Goal: Navigation & Orientation: Find specific page/section

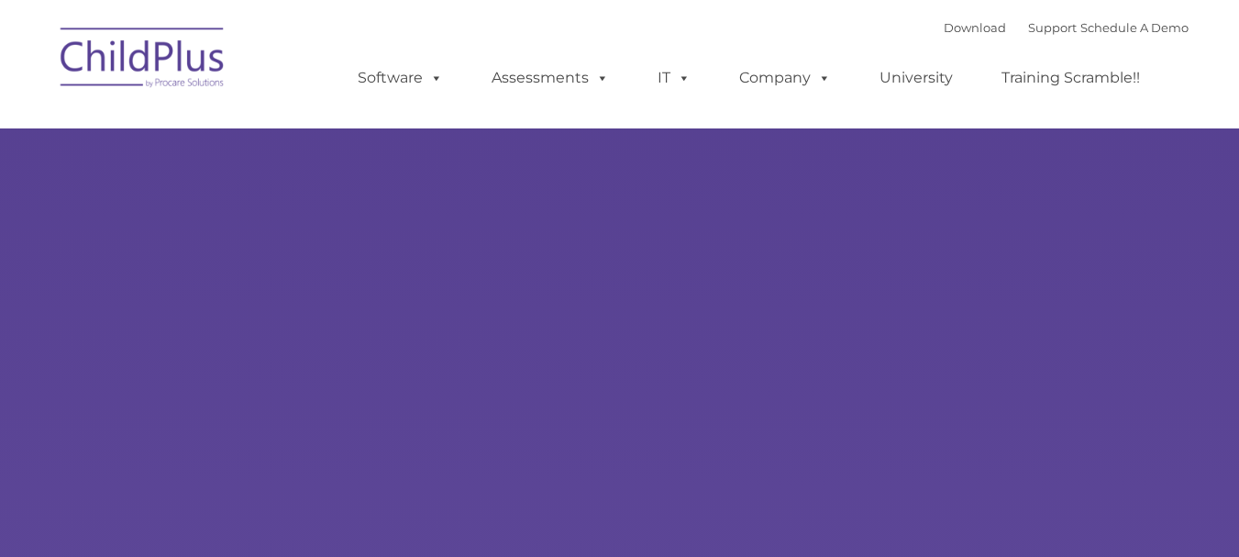
type input ""
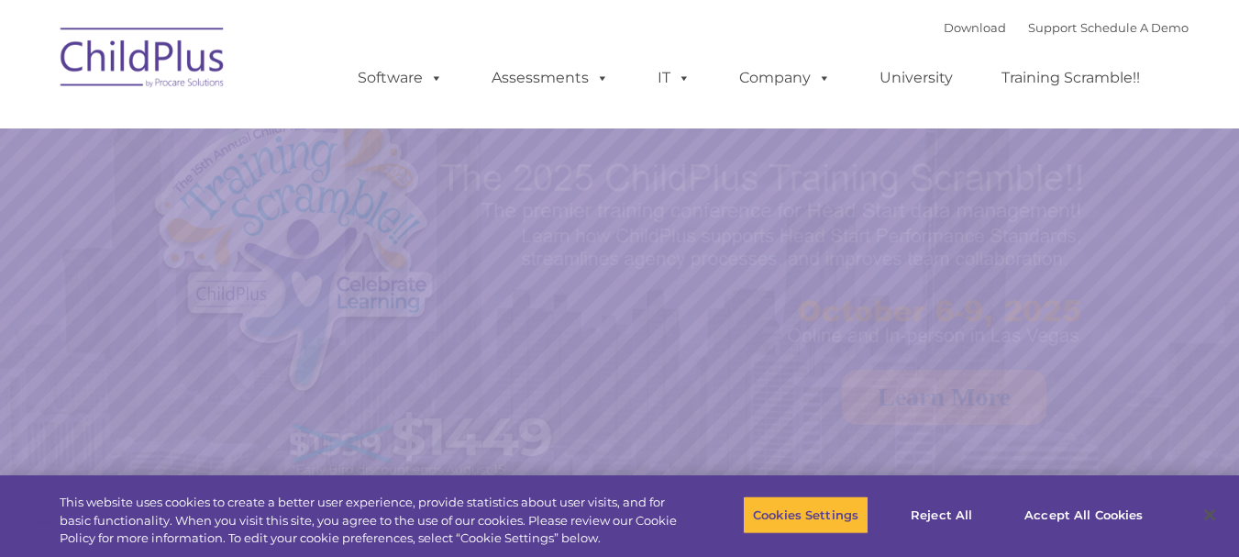
select select "MEDIUM"
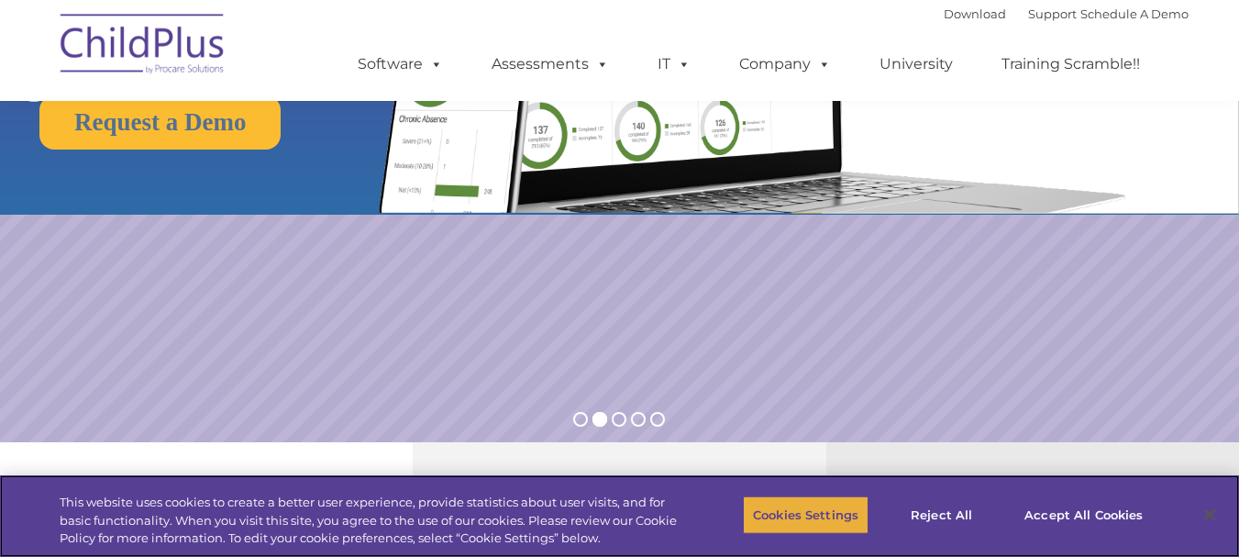
scroll to position [275, 0]
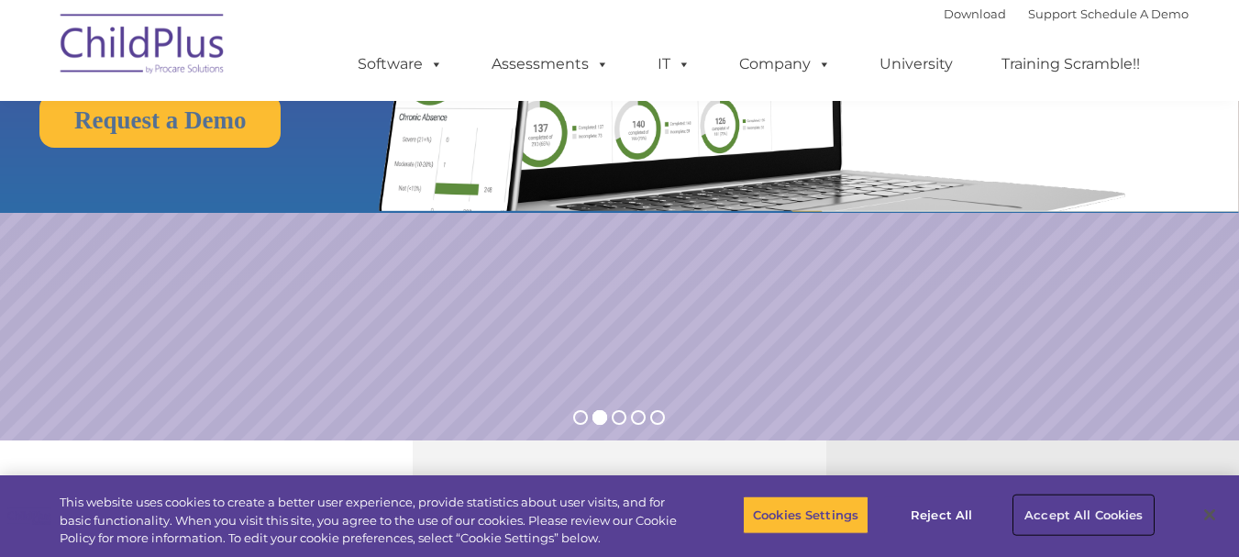
click at [1048, 510] on button "Accept All Cookies" at bounding box center [1083, 514] width 138 height 39
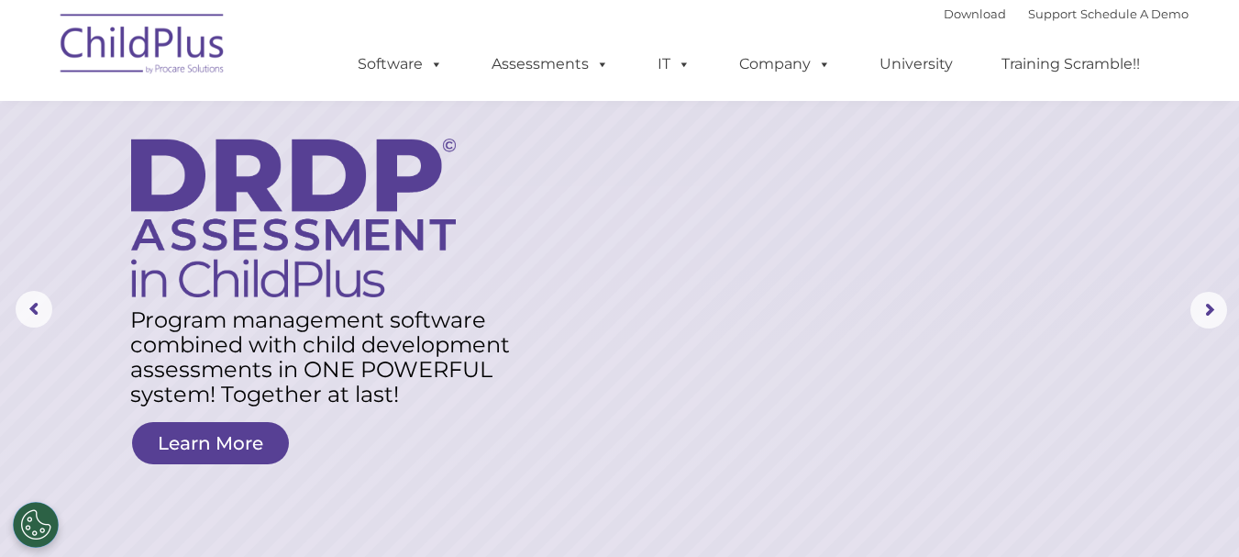
scroll to position [0, 0]
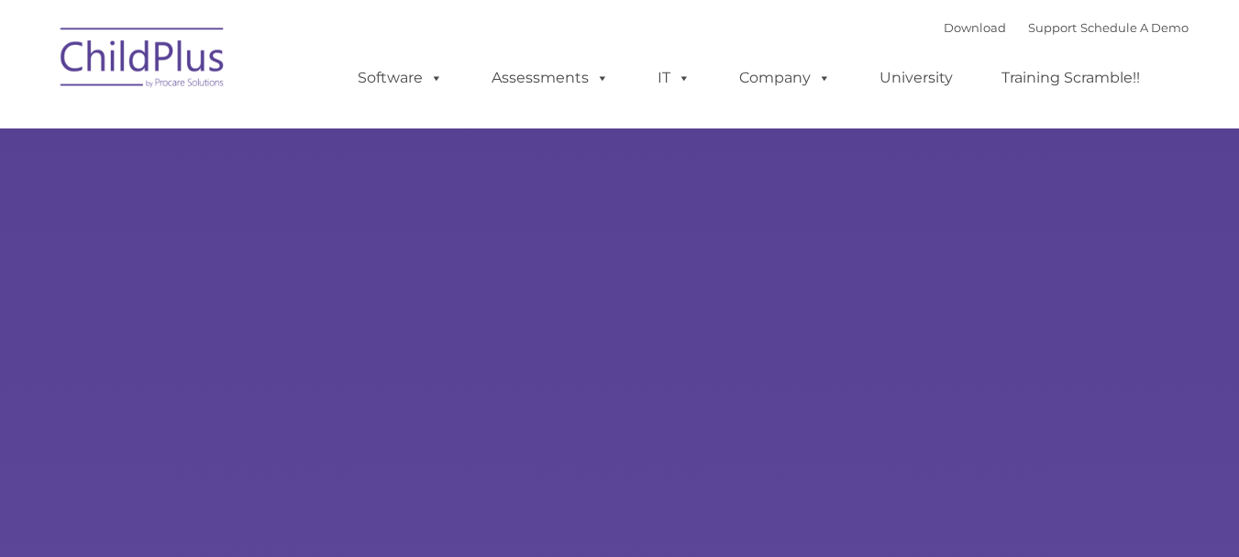
type input ""
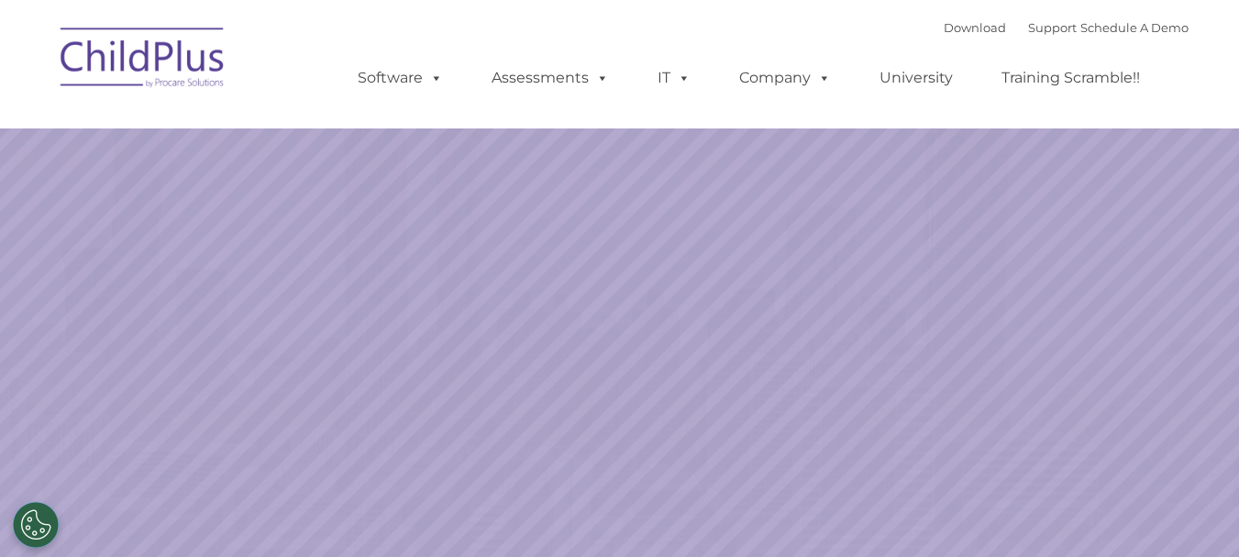
select select "MEDIUM"
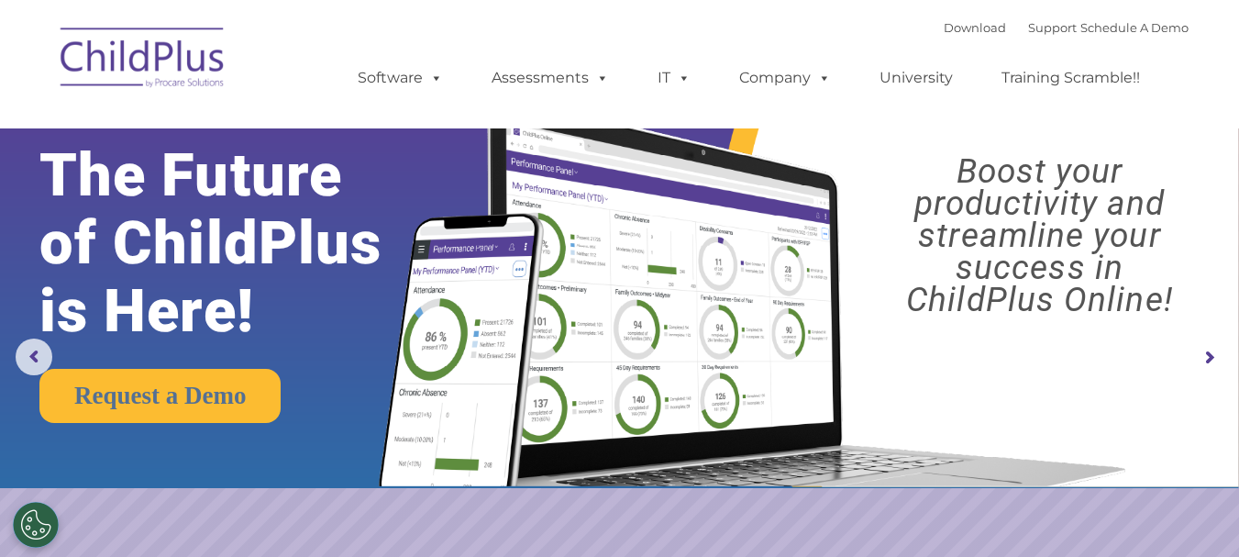
click at [142, 60] on img at bounding box center [142, 61] width 183 height 92
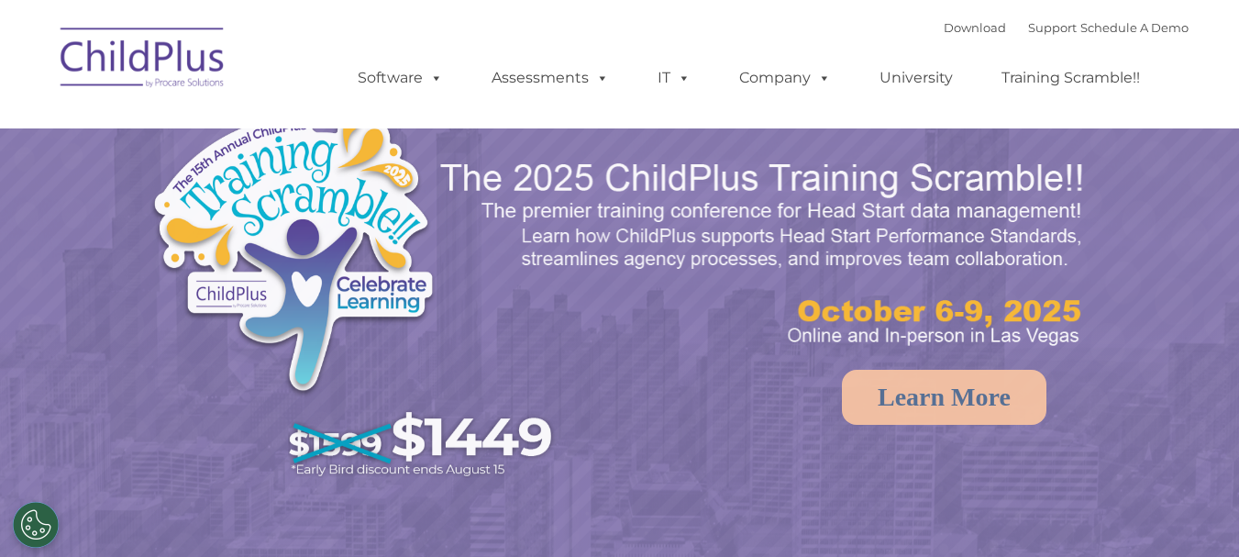
select select "MEDIUM"
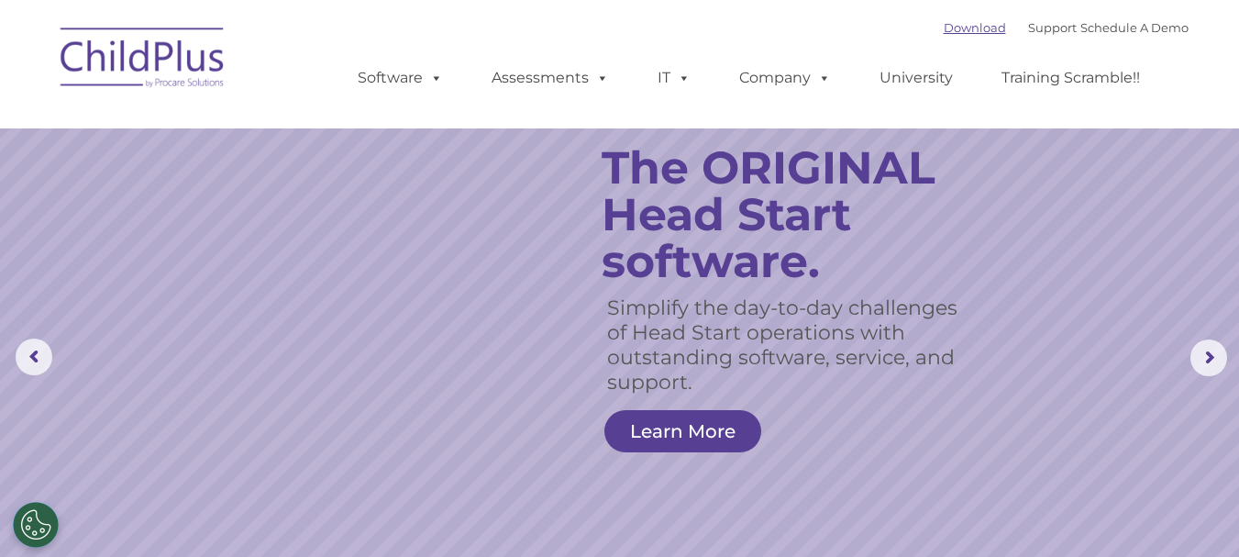
click at [946, 31] on link "Download" at bounding box center [975, 27] width 62 height 15
click at [1078, 93] on link "Training Scramble!!" at bounding box center [1070, 78] width 175 height 37
